Goal: Information Seeking & Learning: Find specific fact

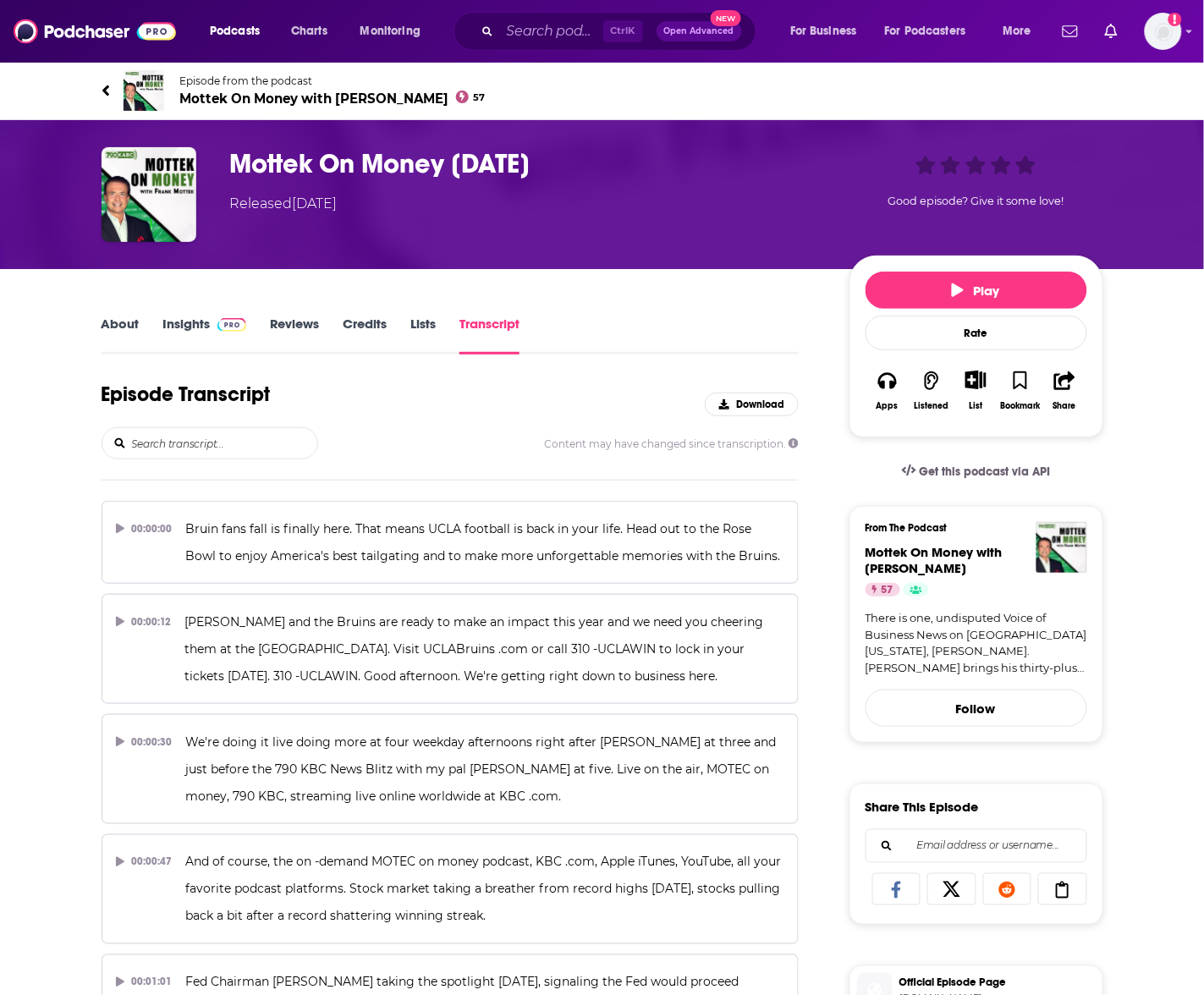
click at [186, 455] on input "search" at bounding box center [224, 443] width 187 height 30
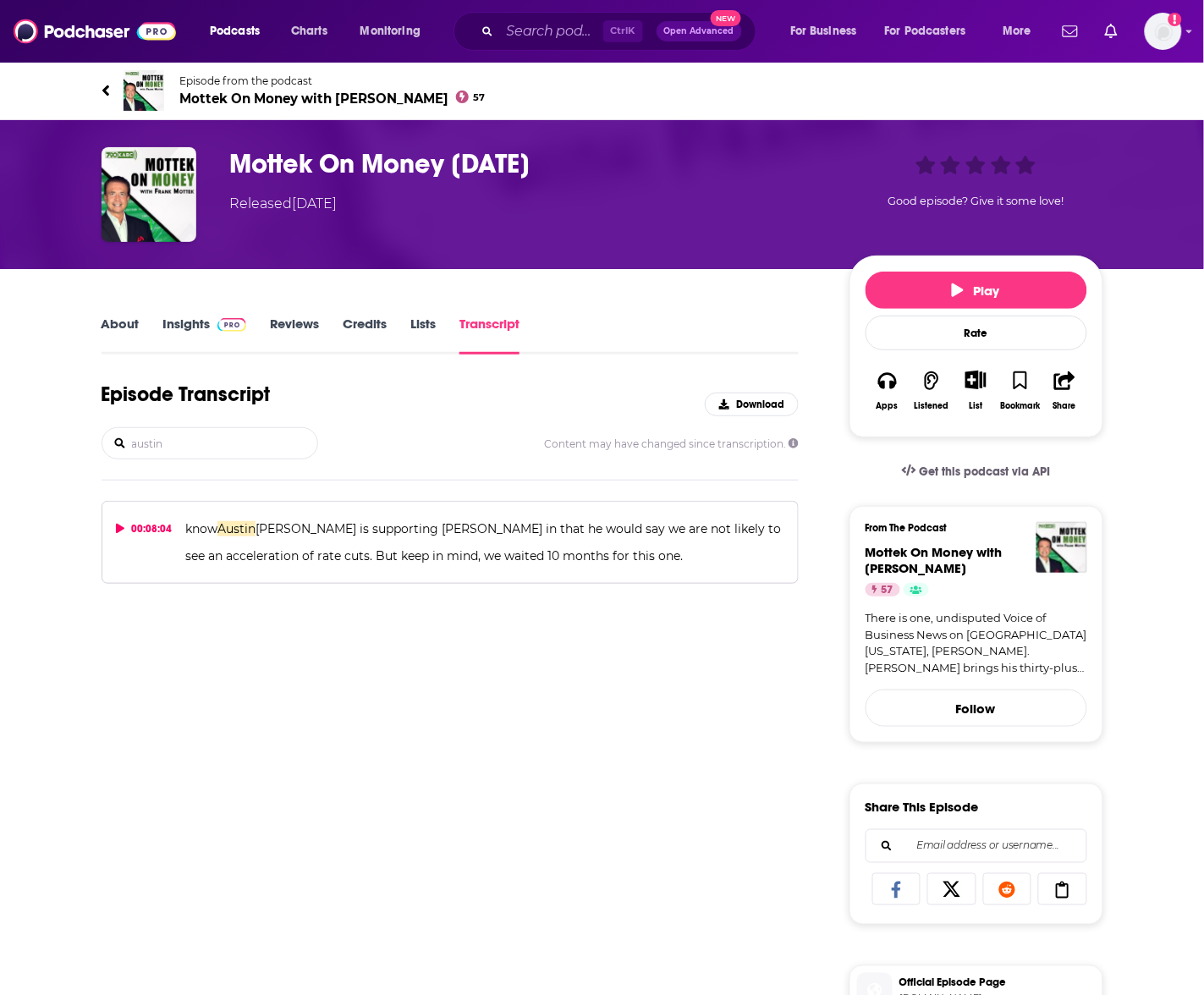
type input "austin"
click at [674, 563] on p "know [PERSON_NAME] is supporting [PERSON_NAME] in that he would say we are not …" at bounding box center [485, 542] width 599 height 54
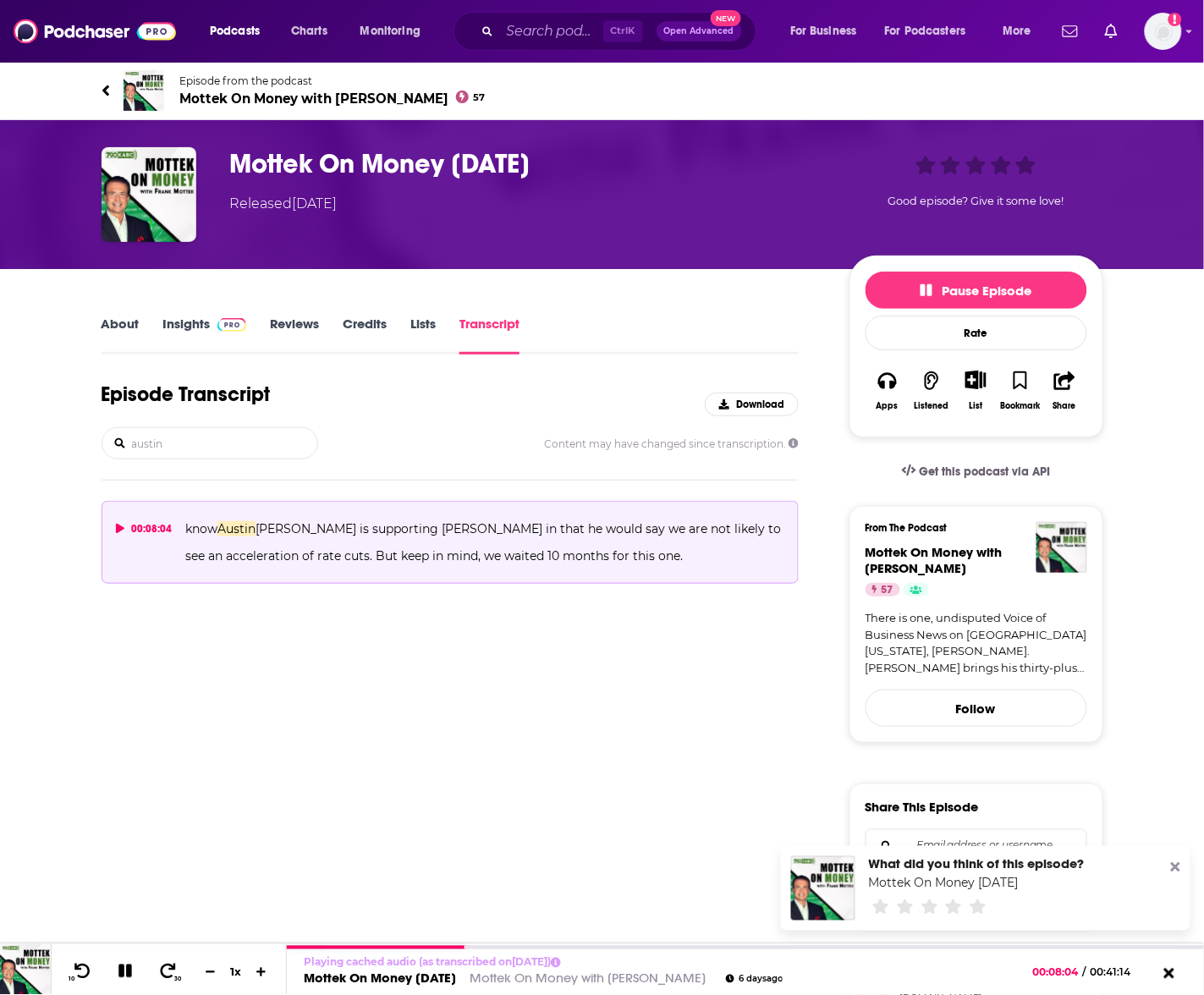
click at [120, 521] on div "00:08:04" at bounding box center [144, 529] width 57 height 27
click at [116, 533] on icon at bounding box center [120, 529] width 9 height 10
click at [119, 530] on icon at bounding box center [120, 529] width 9 height 10
click at [243, 535] on p "know [PERSON_NAME] is supporting [PERSON_NAME] in that he would say we are not …" at bounding box center [485, 542] width 599 height 54
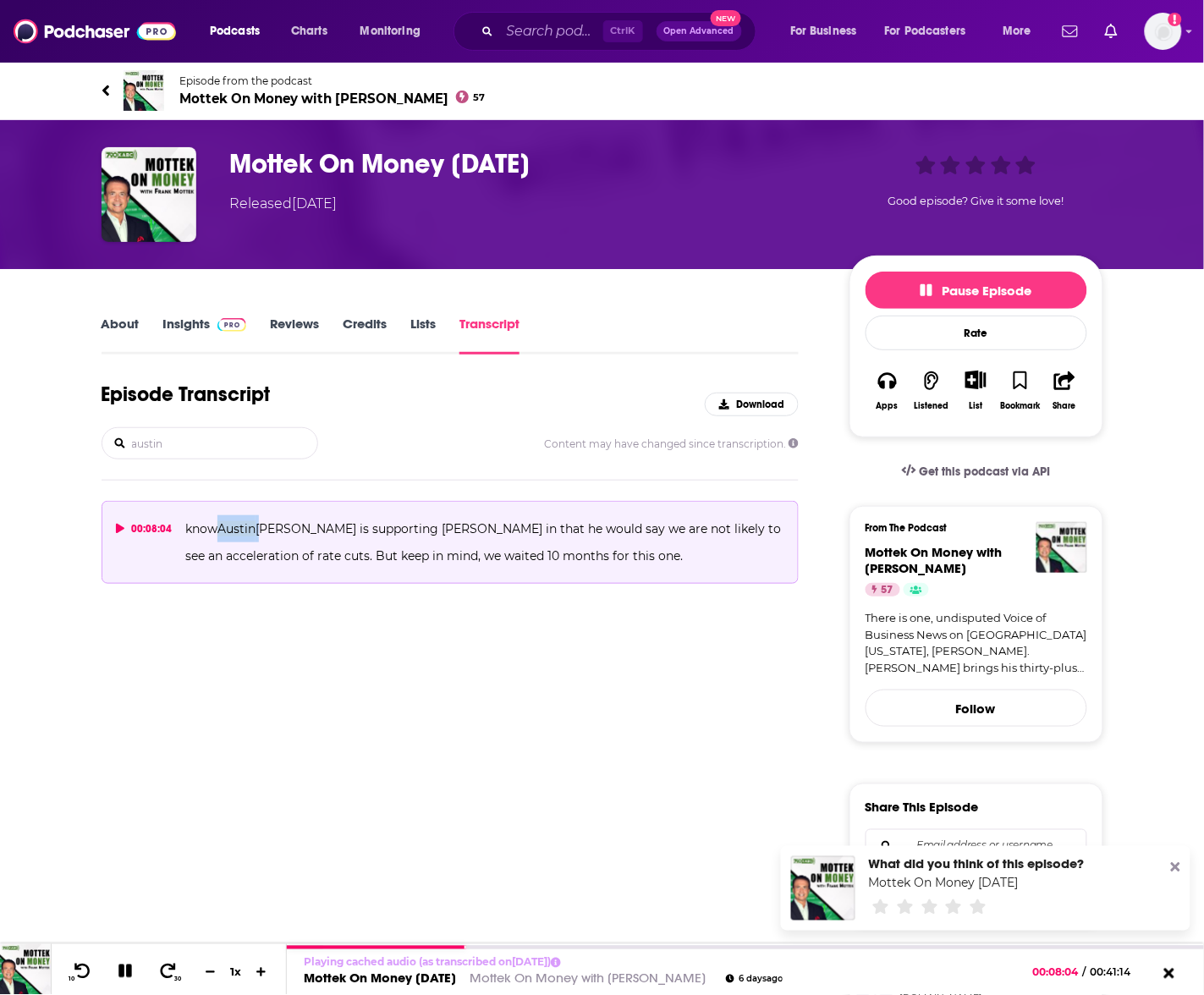
drag, startPoint x: 243, startPoint y: 535, endPoint x: 200, endPoint y: 325, distance: 214.4
click at [200, 325] on link "Insights" at bounding box center [205, 335] width 84 height 39
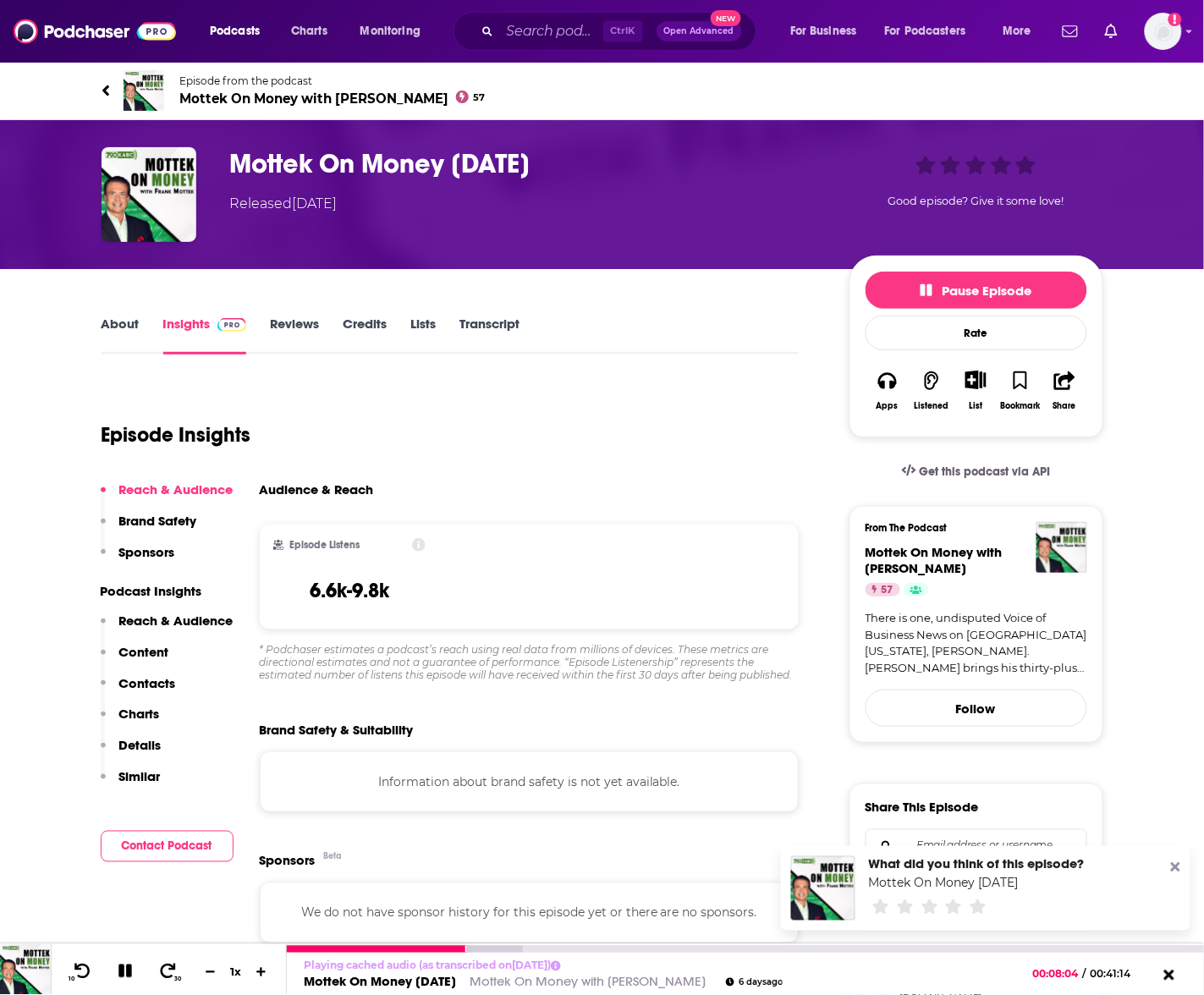
click at [124, 980] on button at bounding box center [125, 973] width 30 height 21
click at [124, 980] on icon at bounding box center [124, 972] width 21 height 17
click at [117, 316] on link "About" at bounding box center [120, 335] width 38 height 39
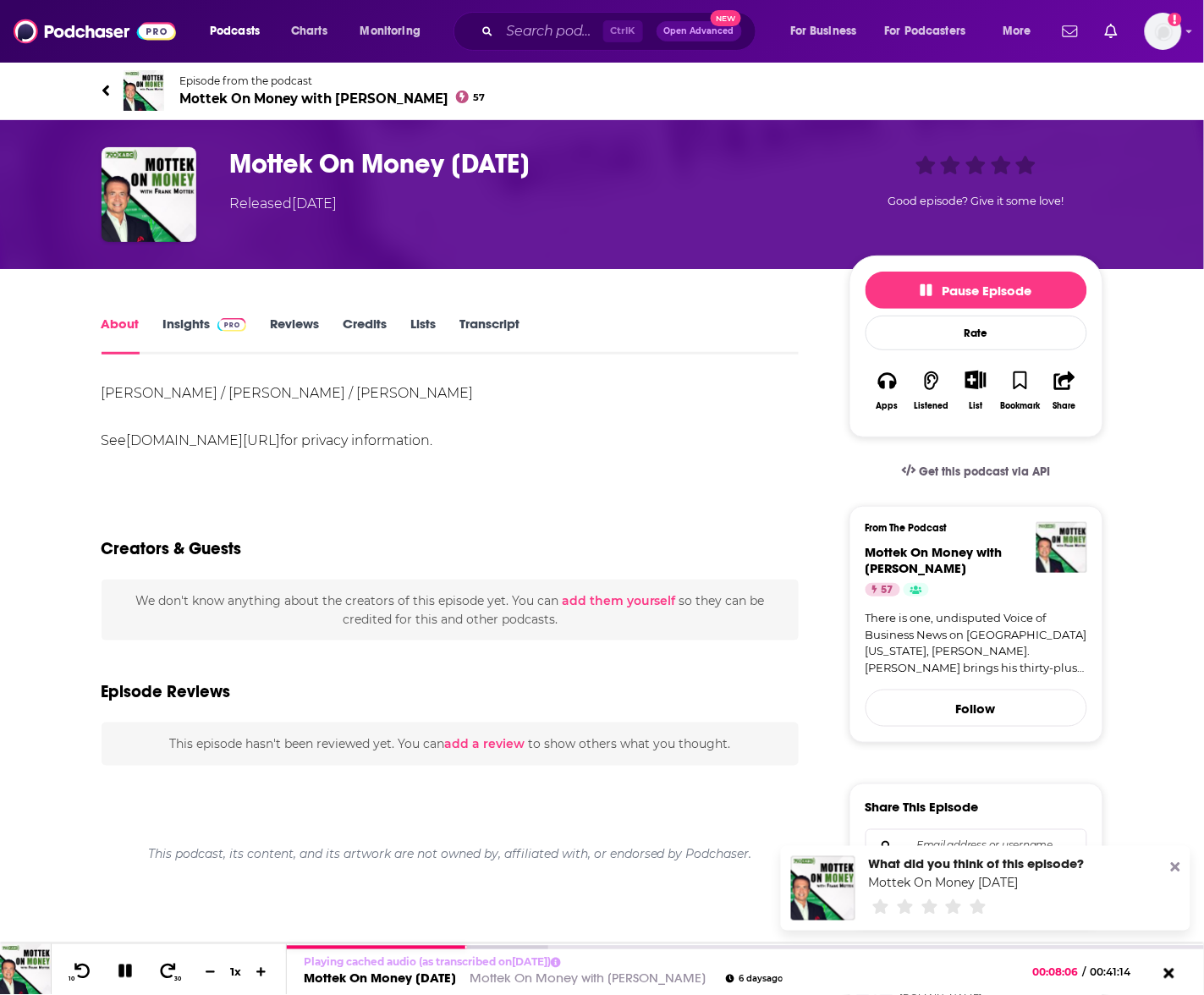
click at [241, 97] on span "Mottek On Money with [PERSON_NAME] 57" at bounding box center [333, 98] width 306 height 16
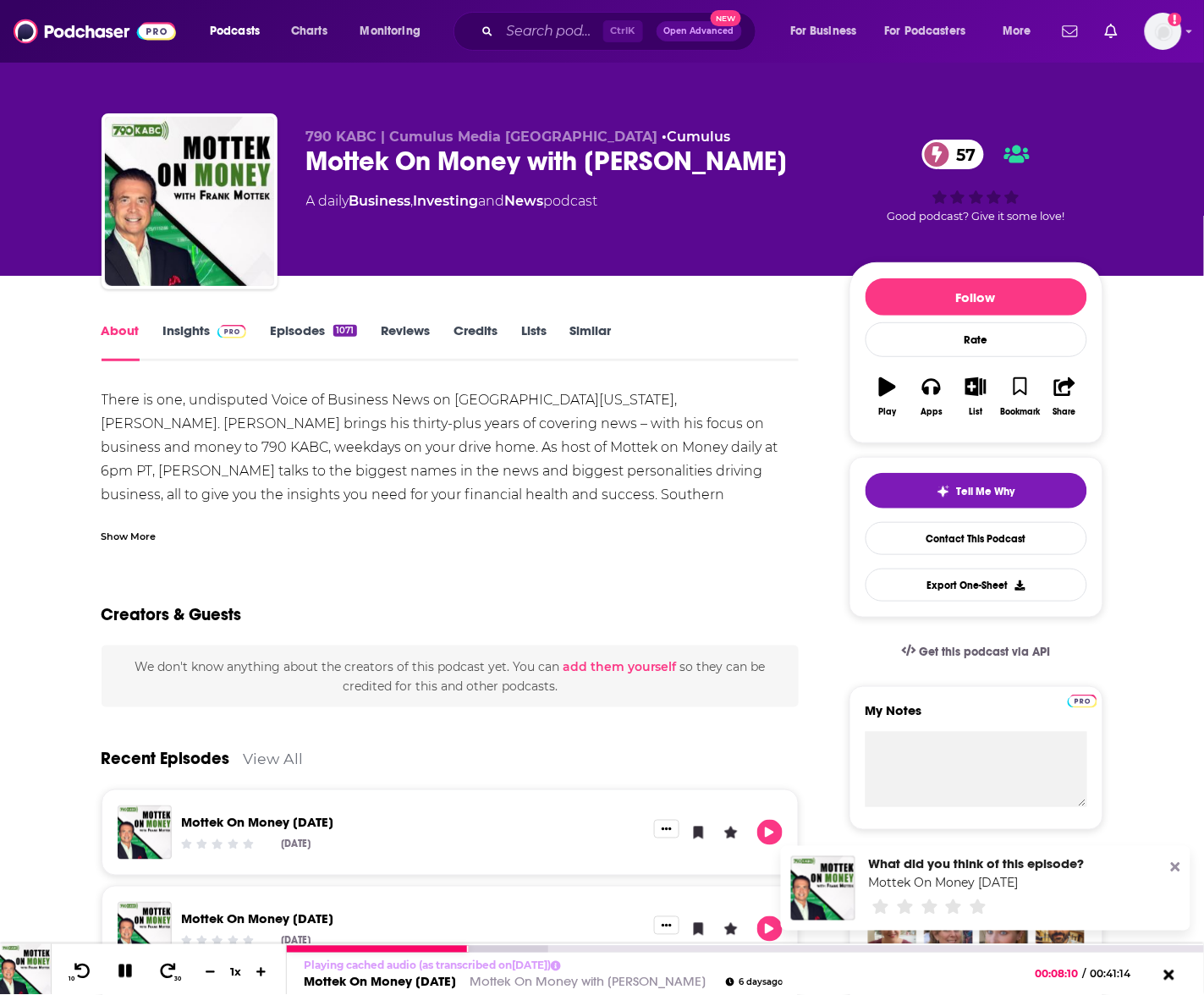
click at [130, 979] on icon at bounding box center [125, 972] width 14 height 14
